Goal: Task Accomplishment & Management: Use online tool/utility

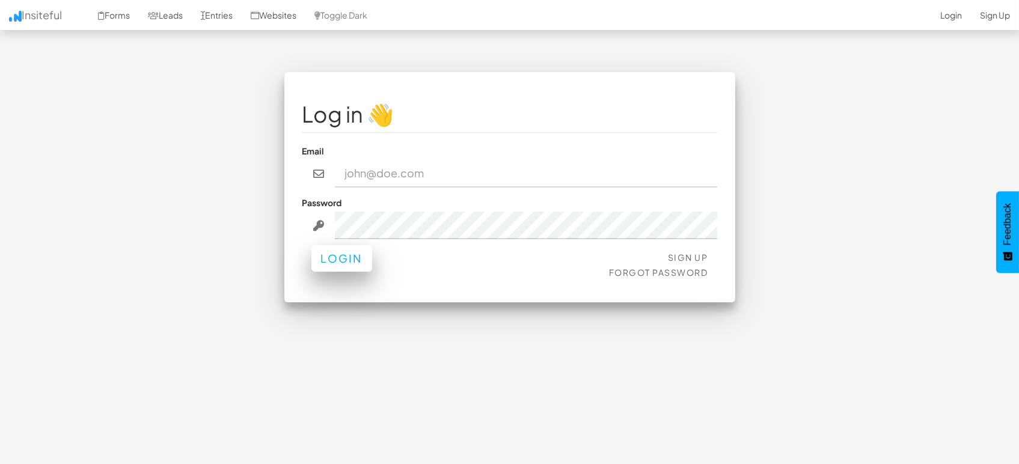
type input "[EMAIL_ADDRESS][DOMAIN_NAME]"
click at [346, 266] on button "Login" at bounding box center [341, 258] width 61 height 26
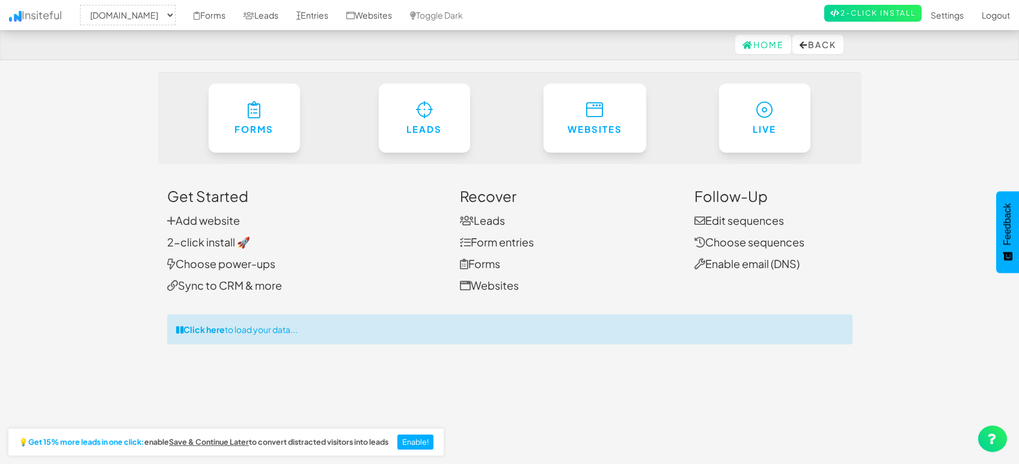
select select "1505"
click at [316, 12] on link "Entries" at bounding box center [312, 15] width 50 height 30
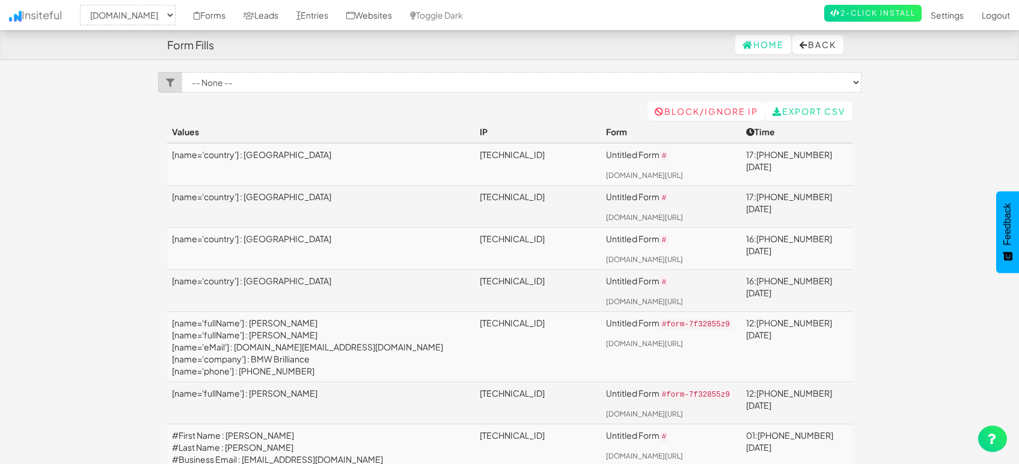
select select "1505"
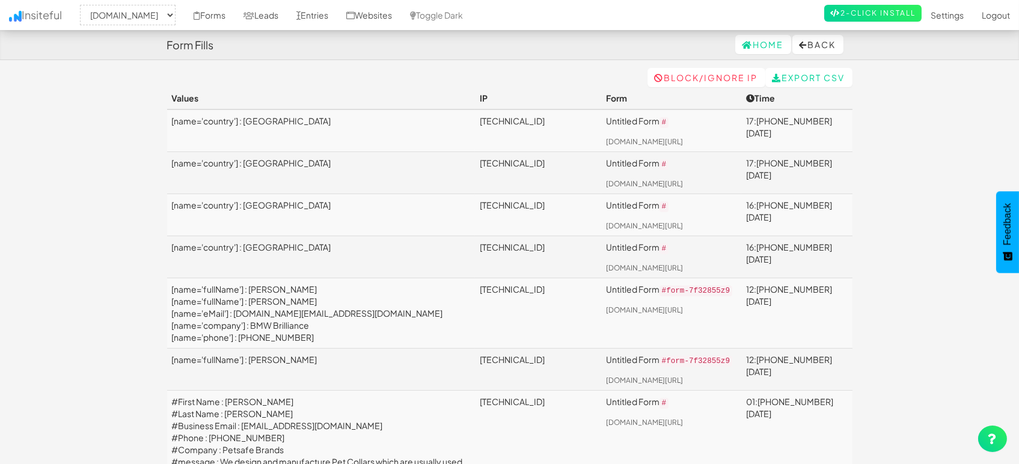
scroll to position [133, 0]
